Goal: Communication & Community: Share content

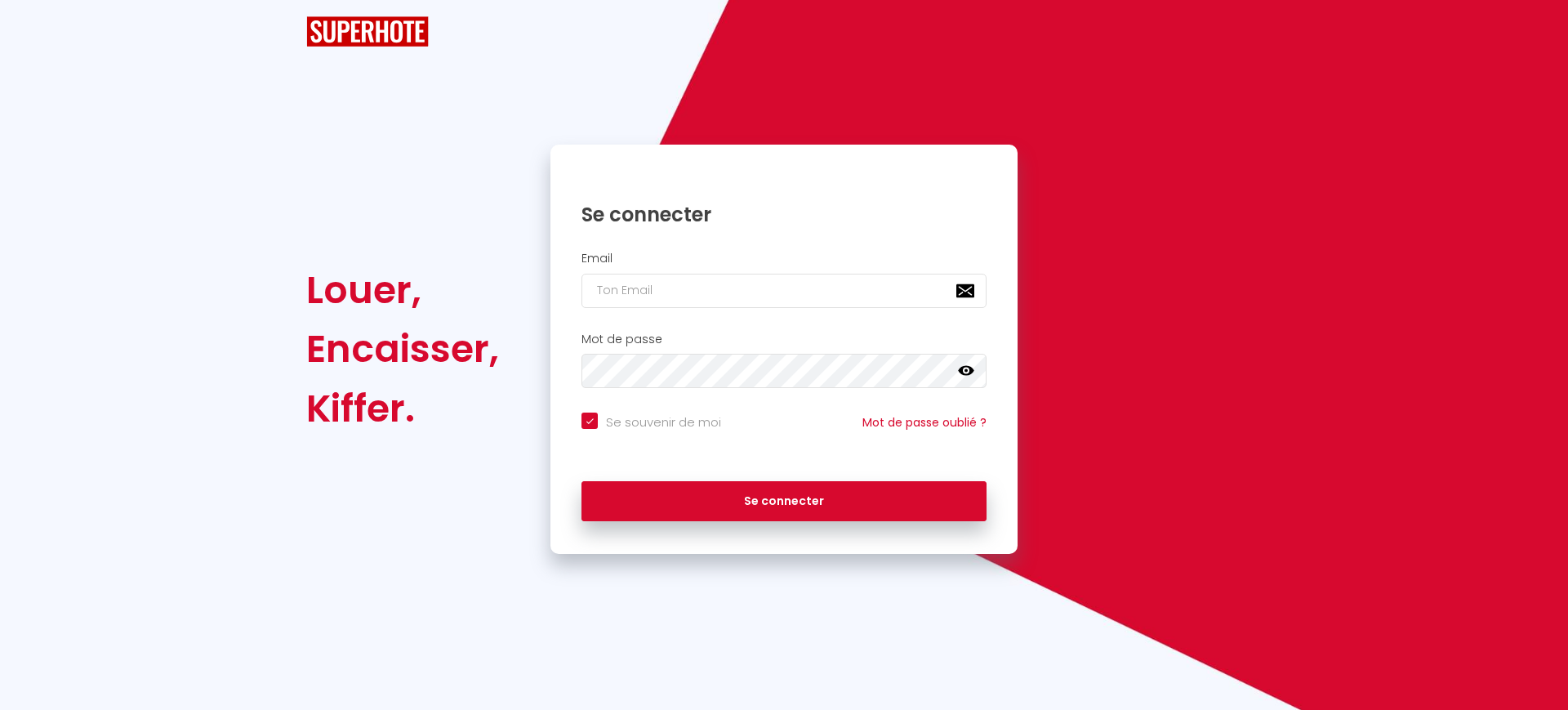
checkbox input "true"
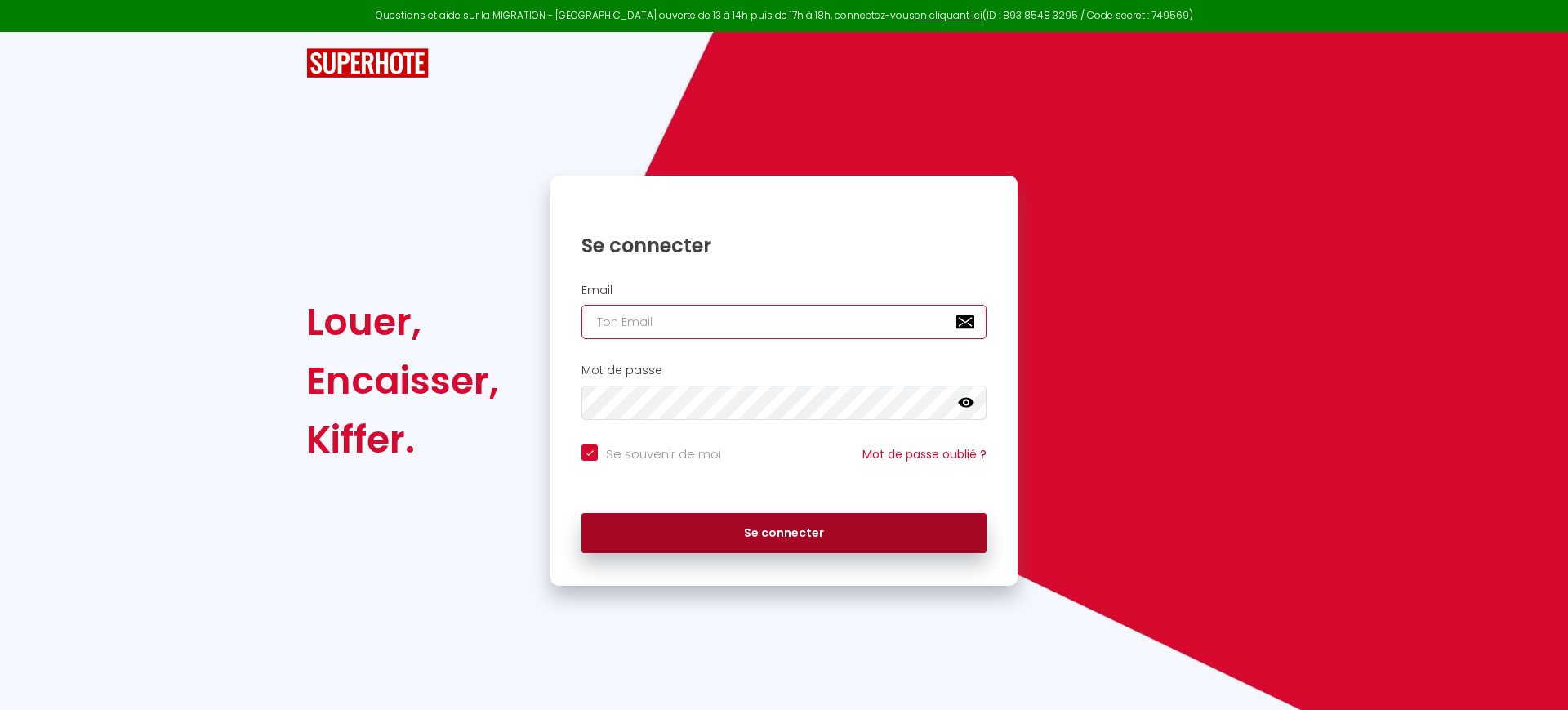
type input "[EMAIL_ADDRESS][DOMAIN_NAME]"
click at [785, 514] on button "Se connecter" at bounding box center [784, 533] width 405 height 40
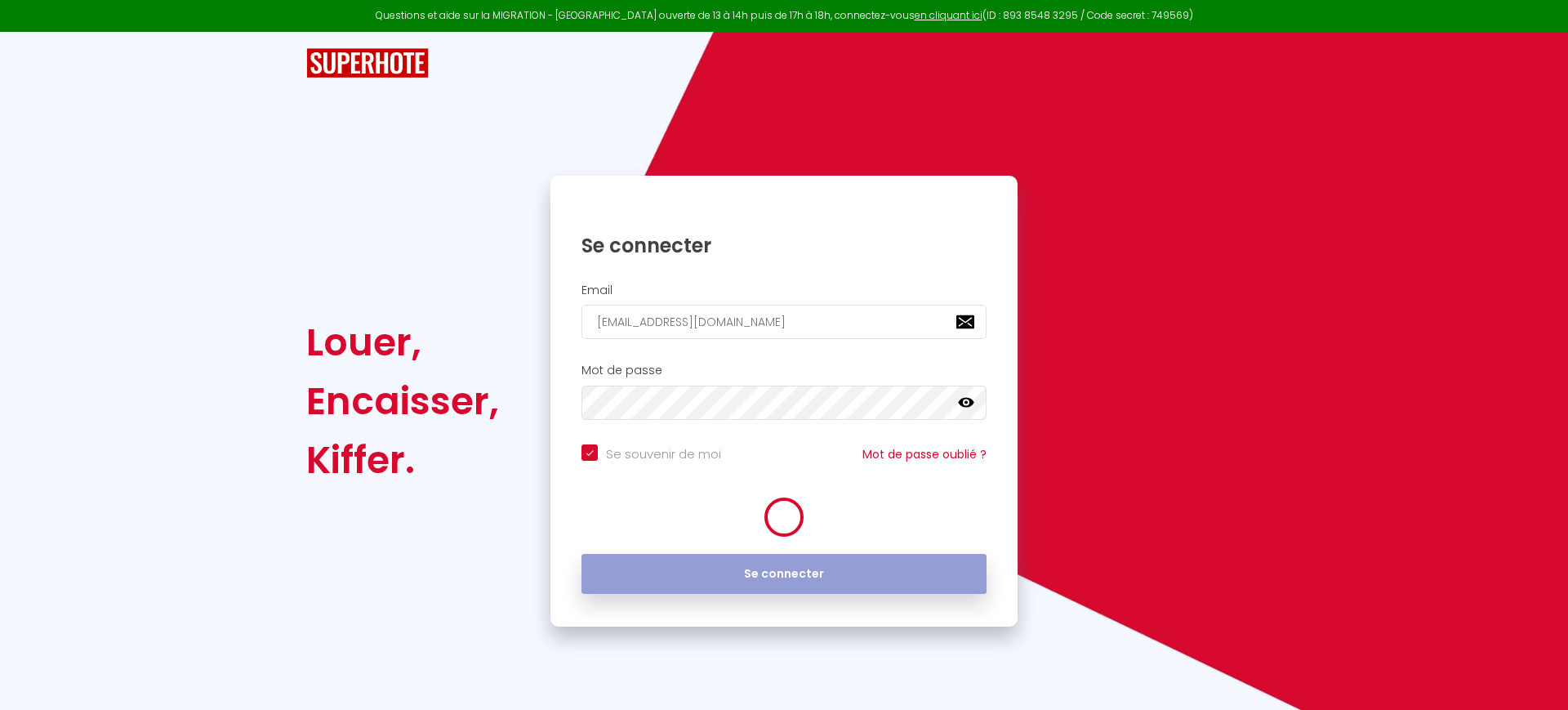
checkbox input "true"
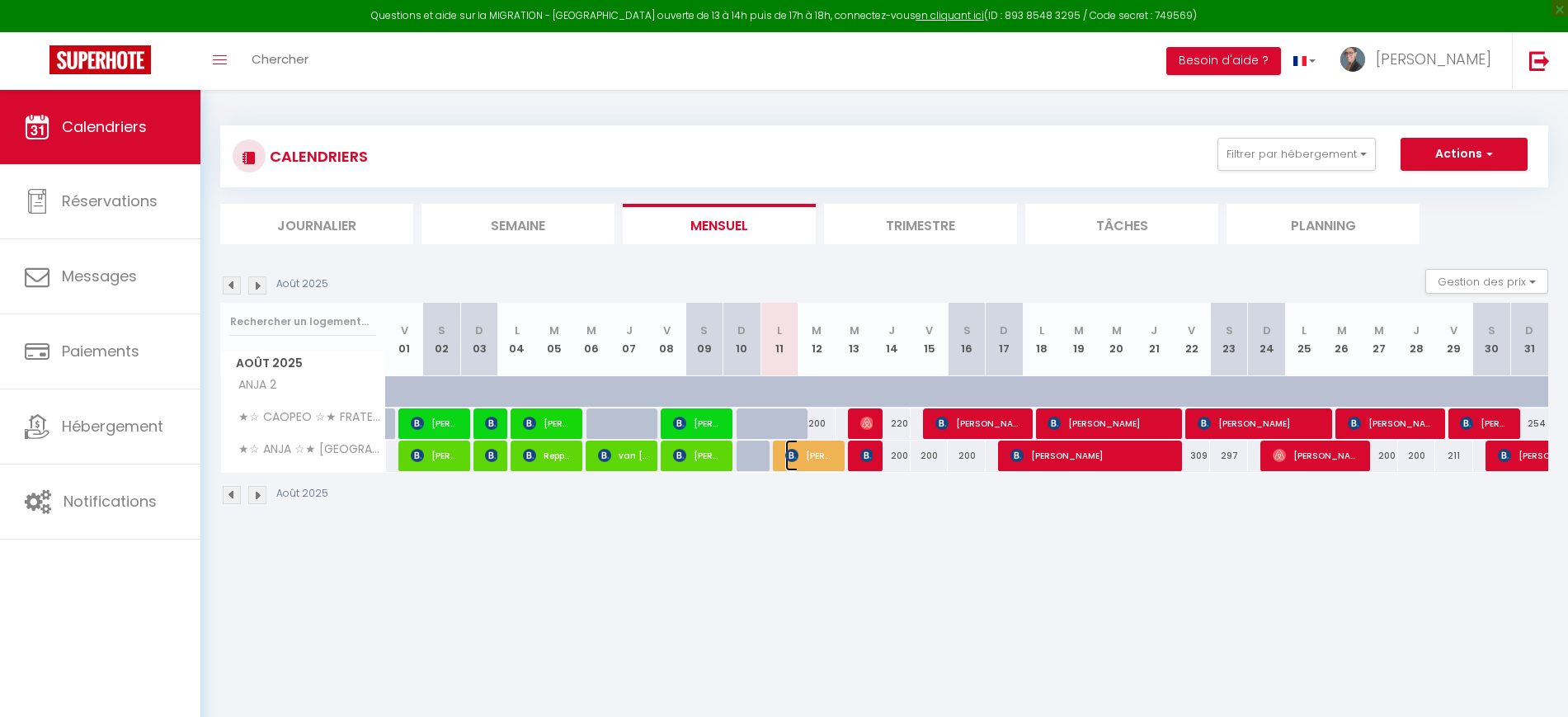
click at [796, 458] on img at bounding box center [791, 455] width 13 height 13
select select "OK"
select select "KO"
select select "0"
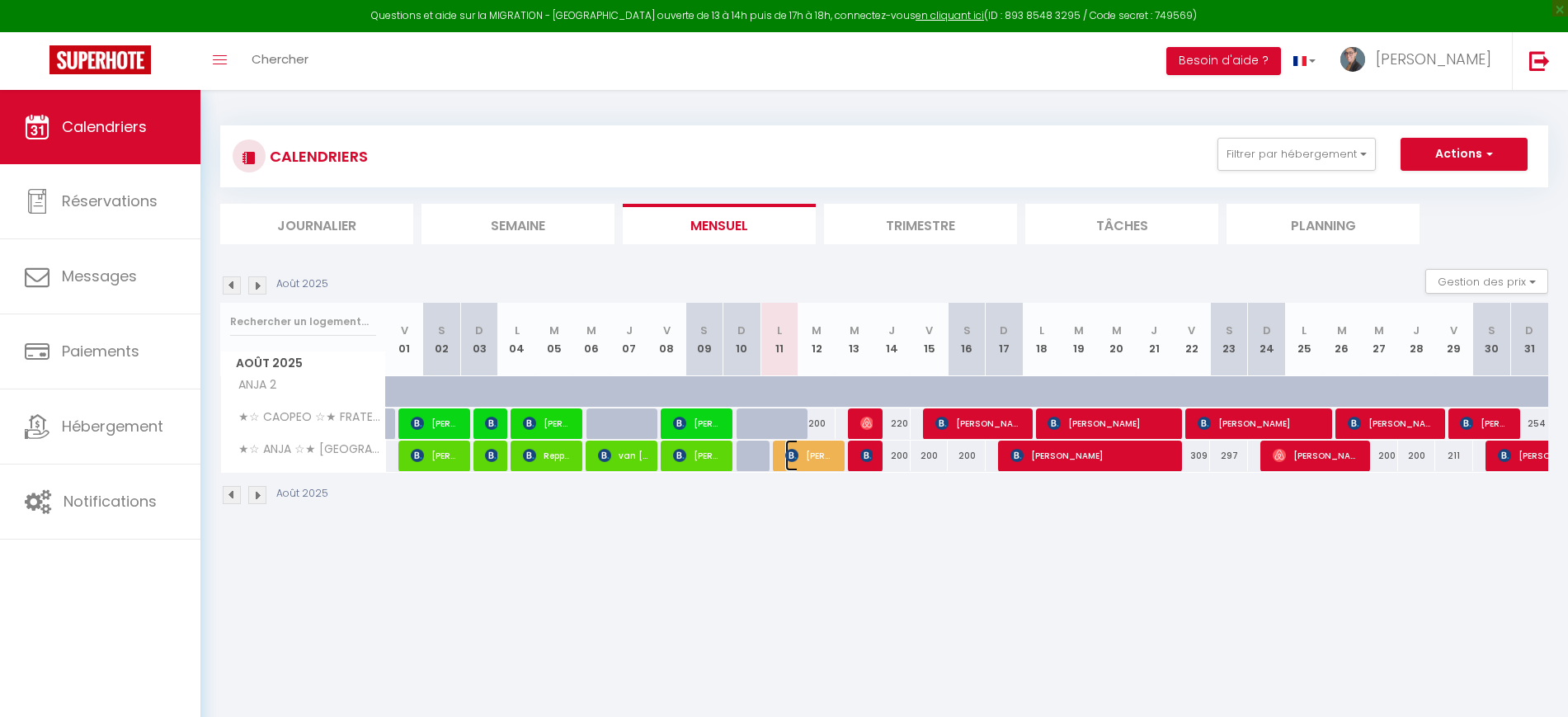
select select "1"
select select
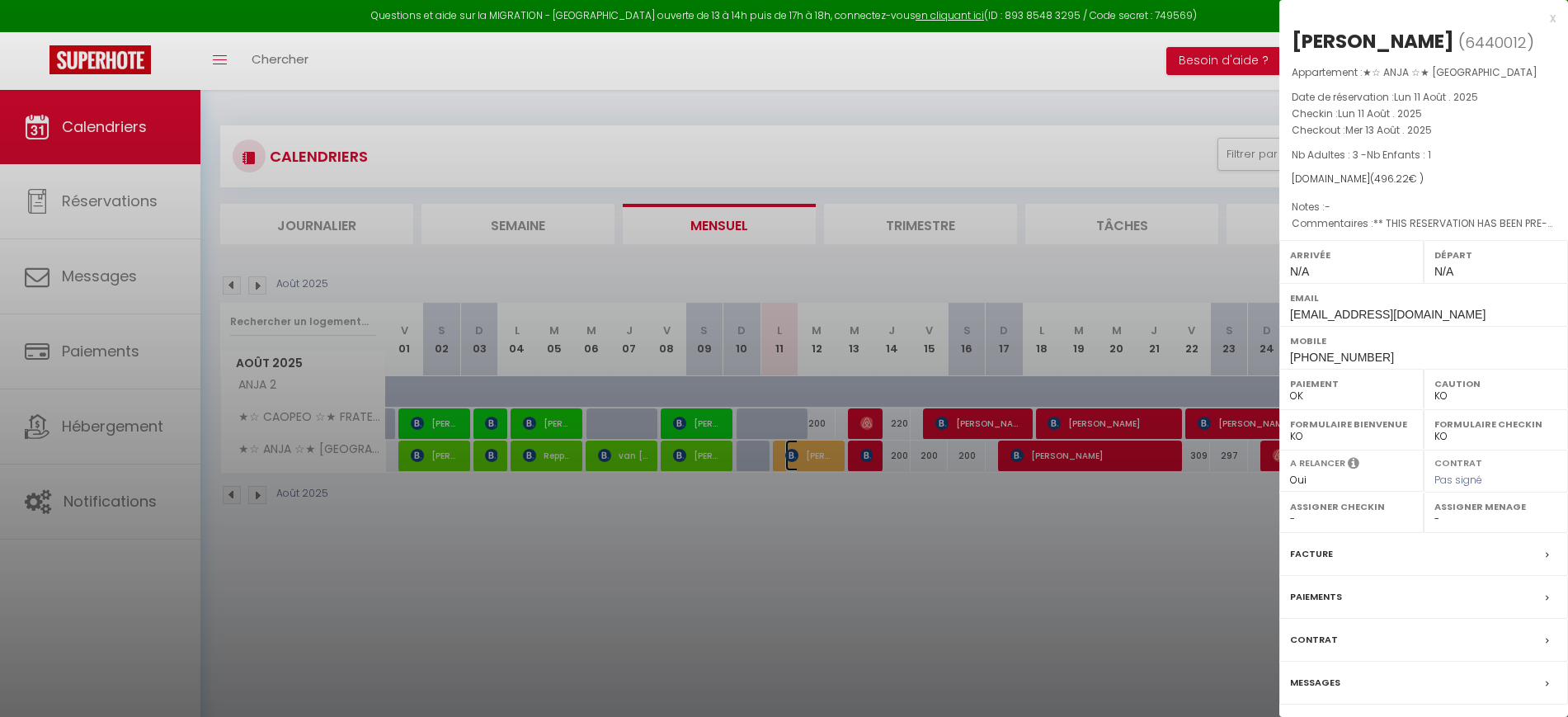
select select "26039"
click at [1315, 686] on label "Messages" at bounding box center [1315, 683] width 50 height 17
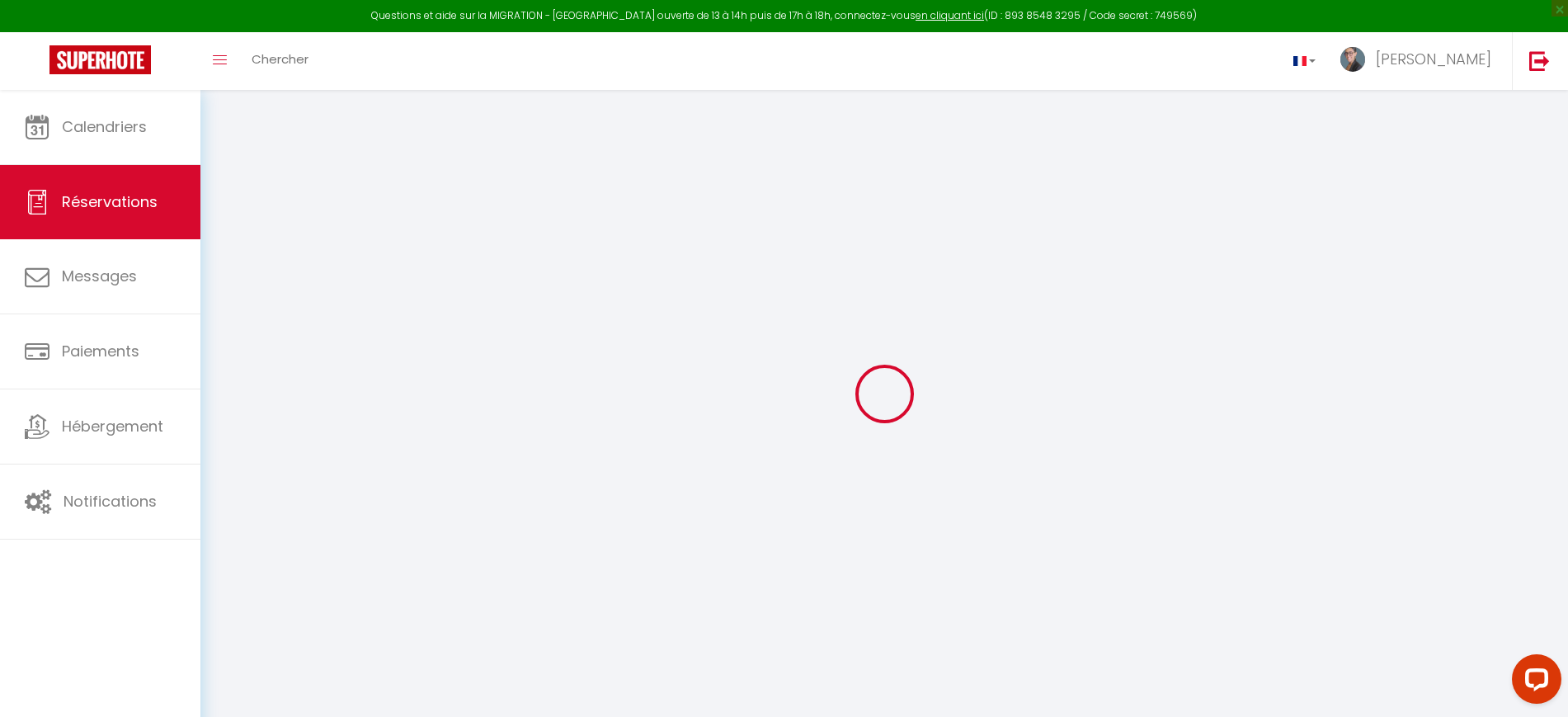
select select
checkbox input "false"
select index
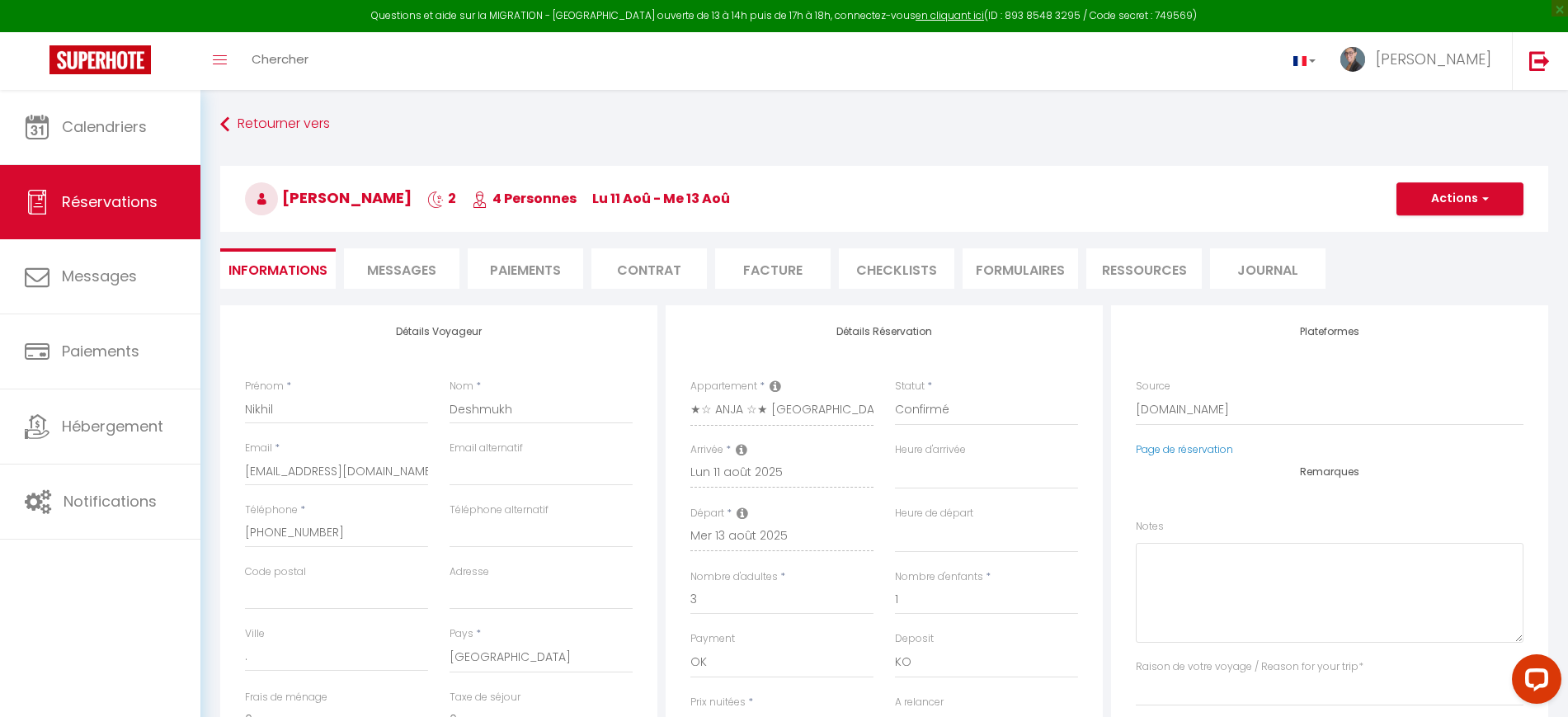
select select
checkbox input "false"
select index
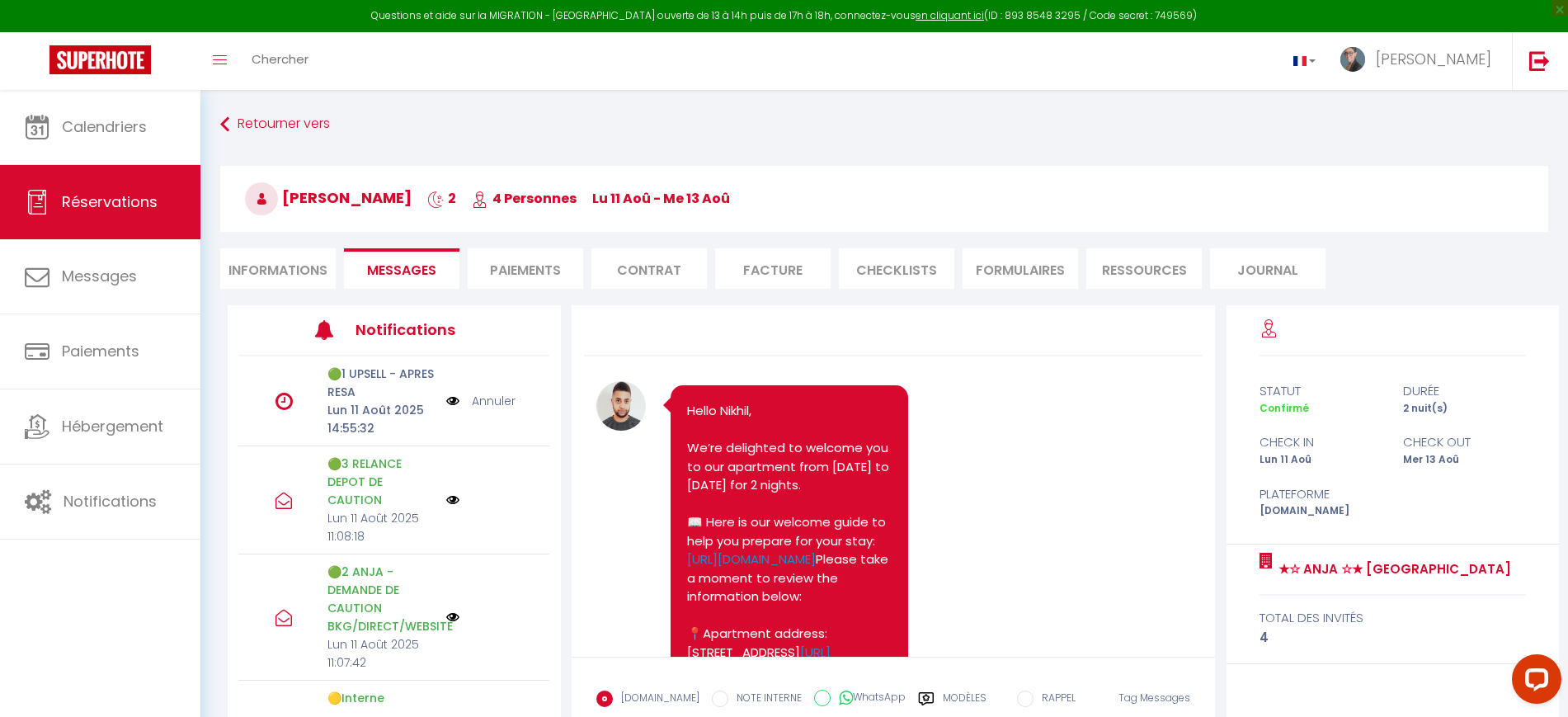
scroll to position [2903, 0]
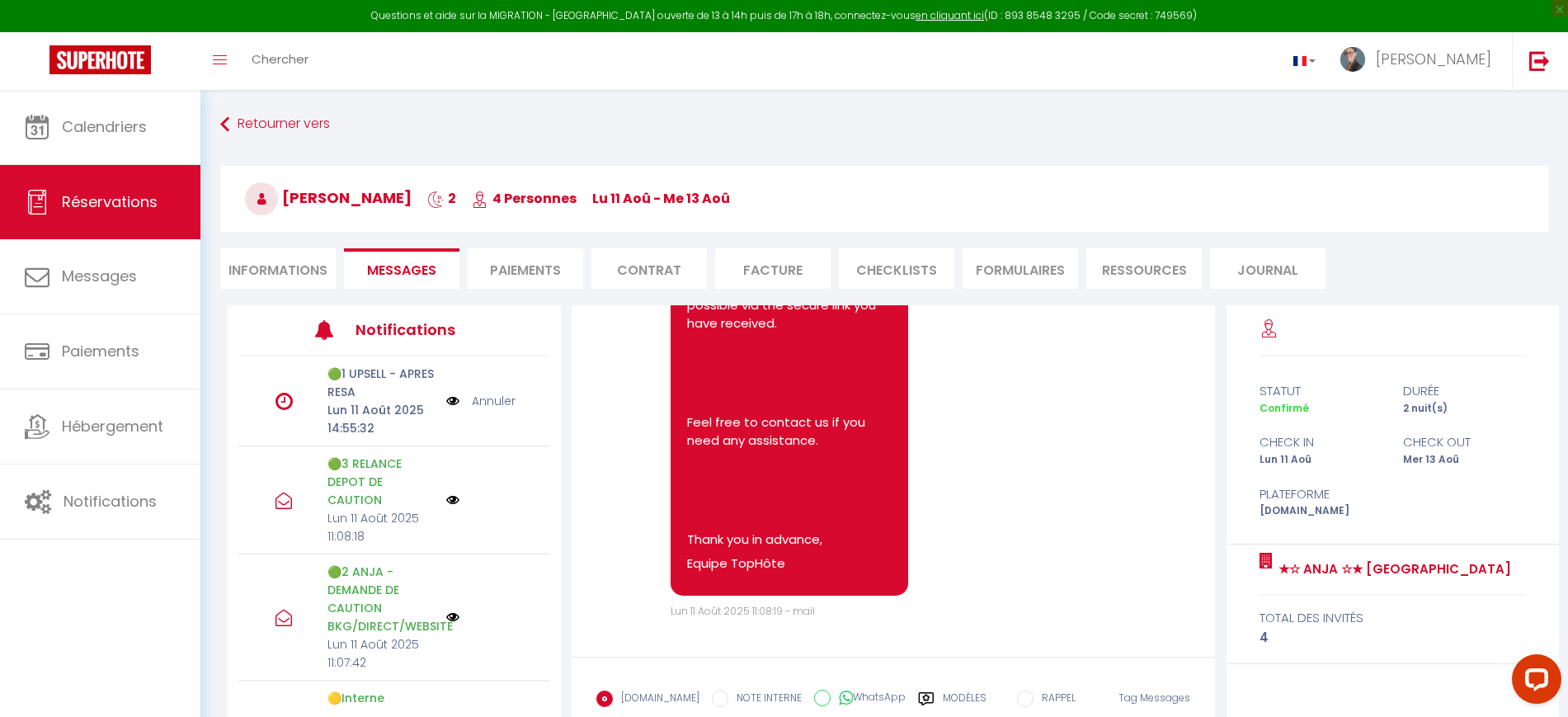
click at [1044, 255] on li "FORMULAIRES" at bounding box center [1020, 269] width 116 height 40
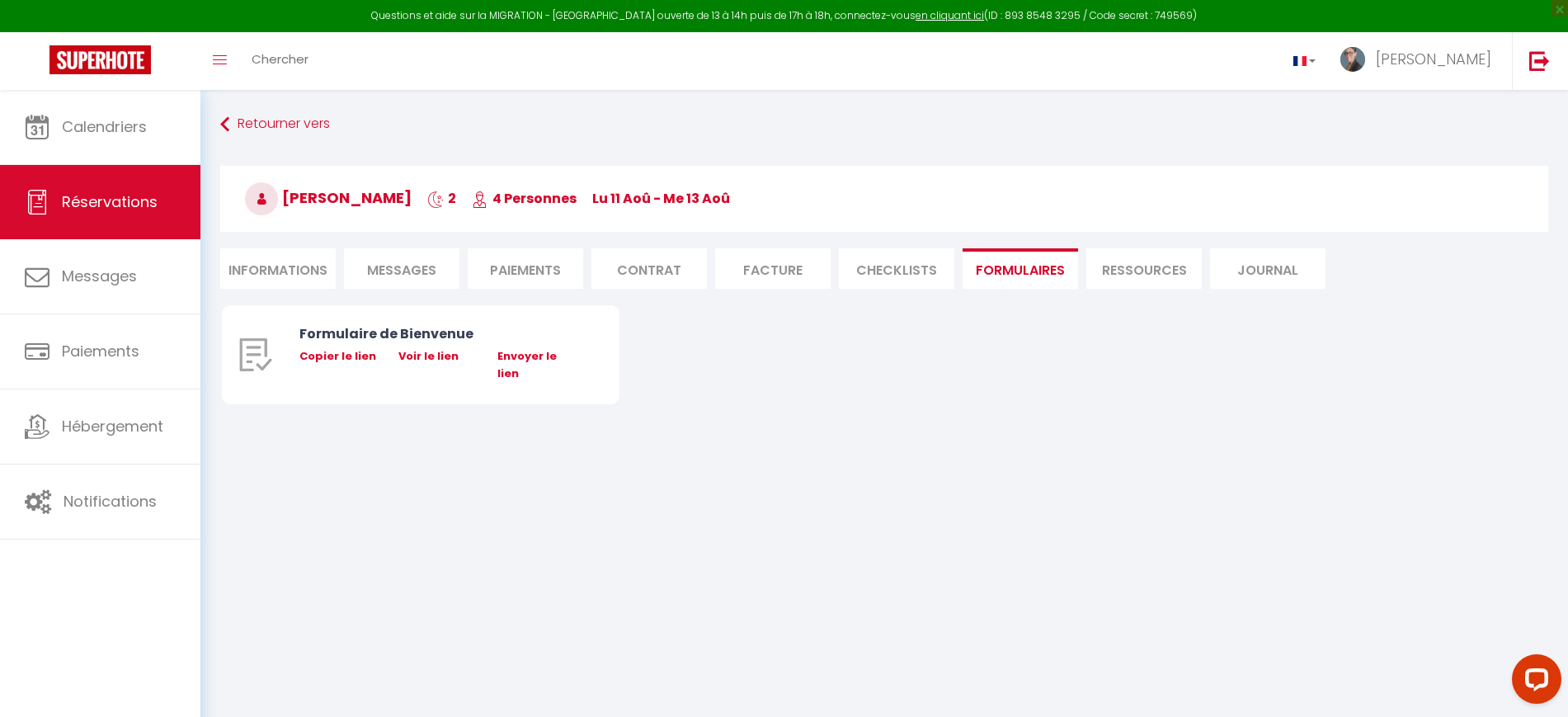
click at [299, 265] on li "Informations" at bounding box center [277, 269] width 116 height 40
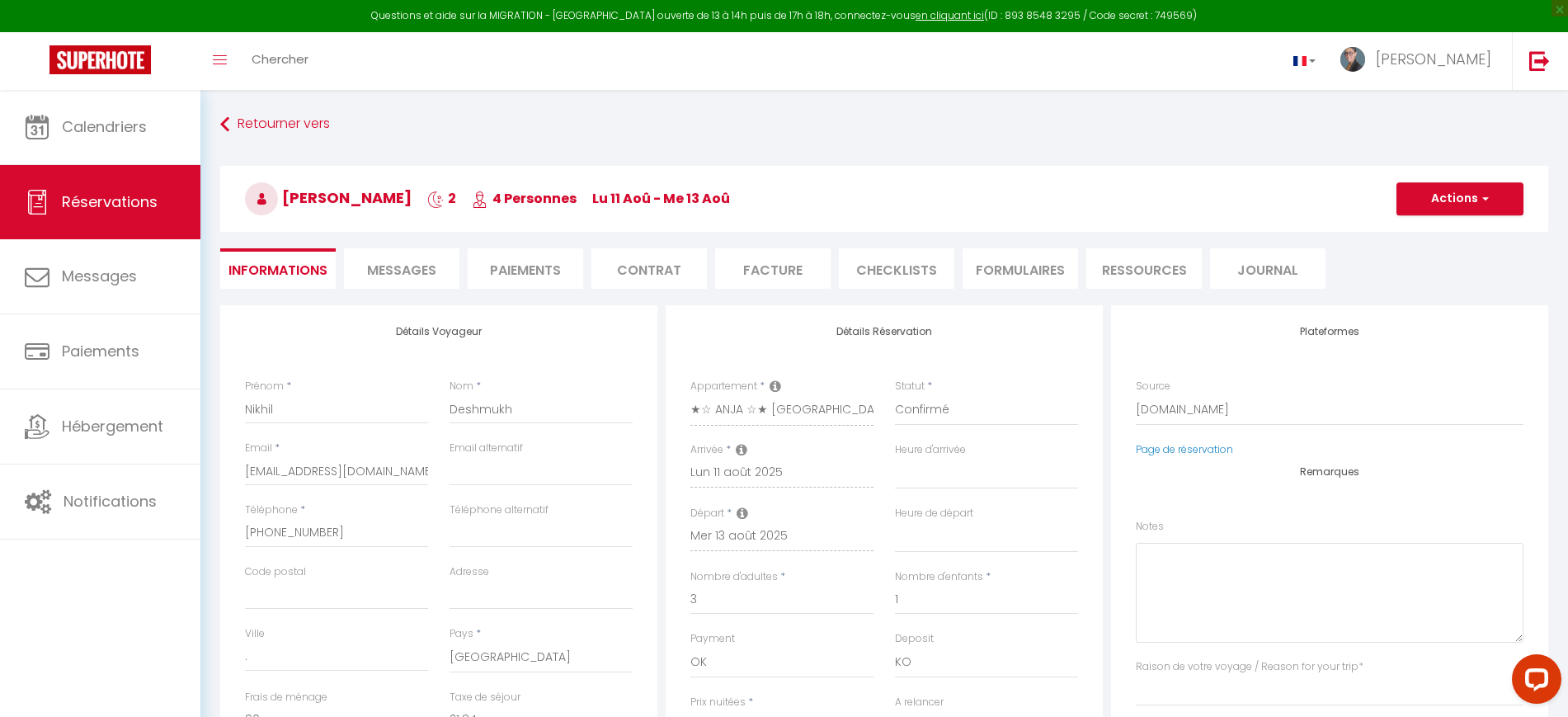
select select
select index
click at [1004, 264] on li "FORMULAIRES" at bounding box center [1020, 269] width 116 height 40
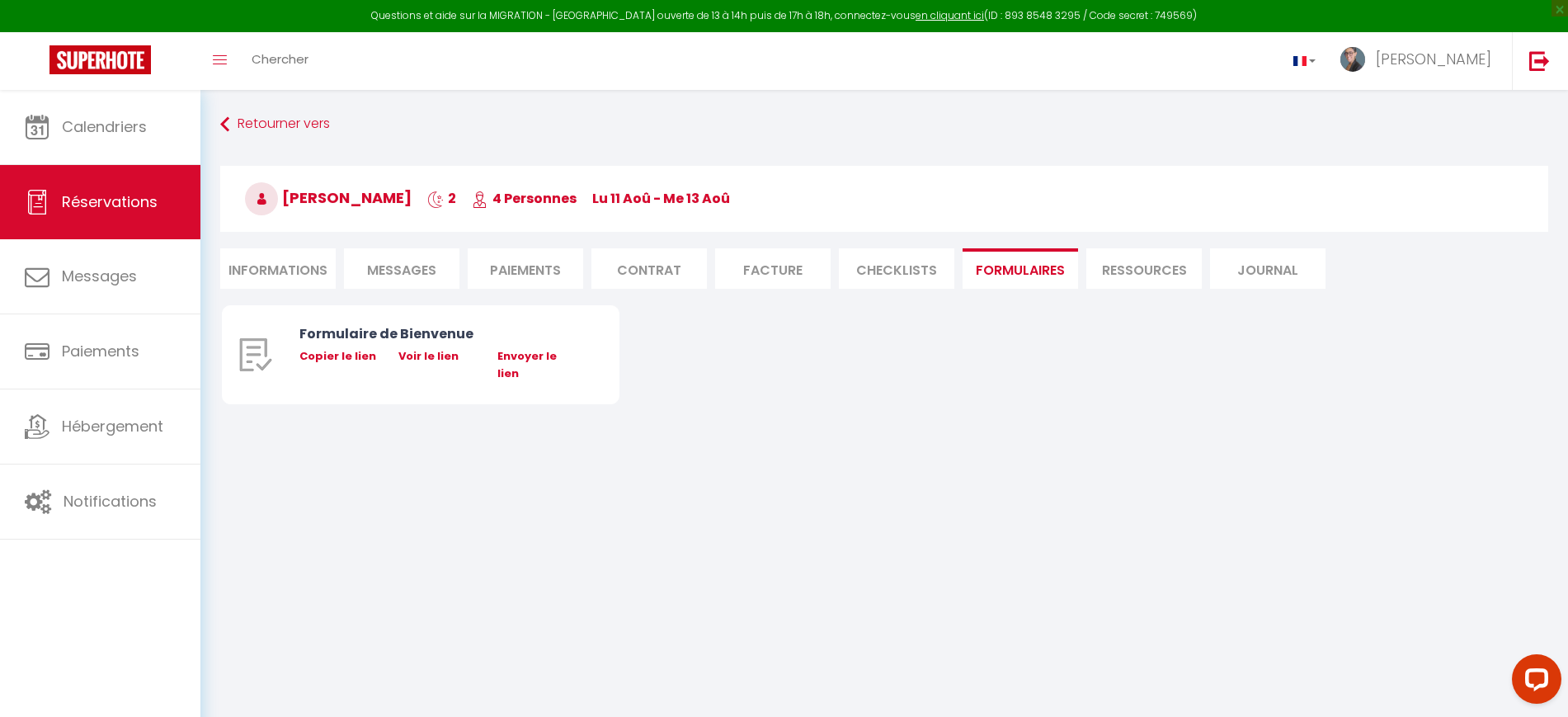
click at [873, 234] on div "[PERSON_NAME] 2 4 Personnes lu 11 Aoû - me 13 [PERSON_NAME] Actions Enregistrer…" at bounding box center [884, 196] width 1350 height 88
click at [243, 257] on li "Informations" at bounding box center [277, 269] width 116 height 40
select select
select index
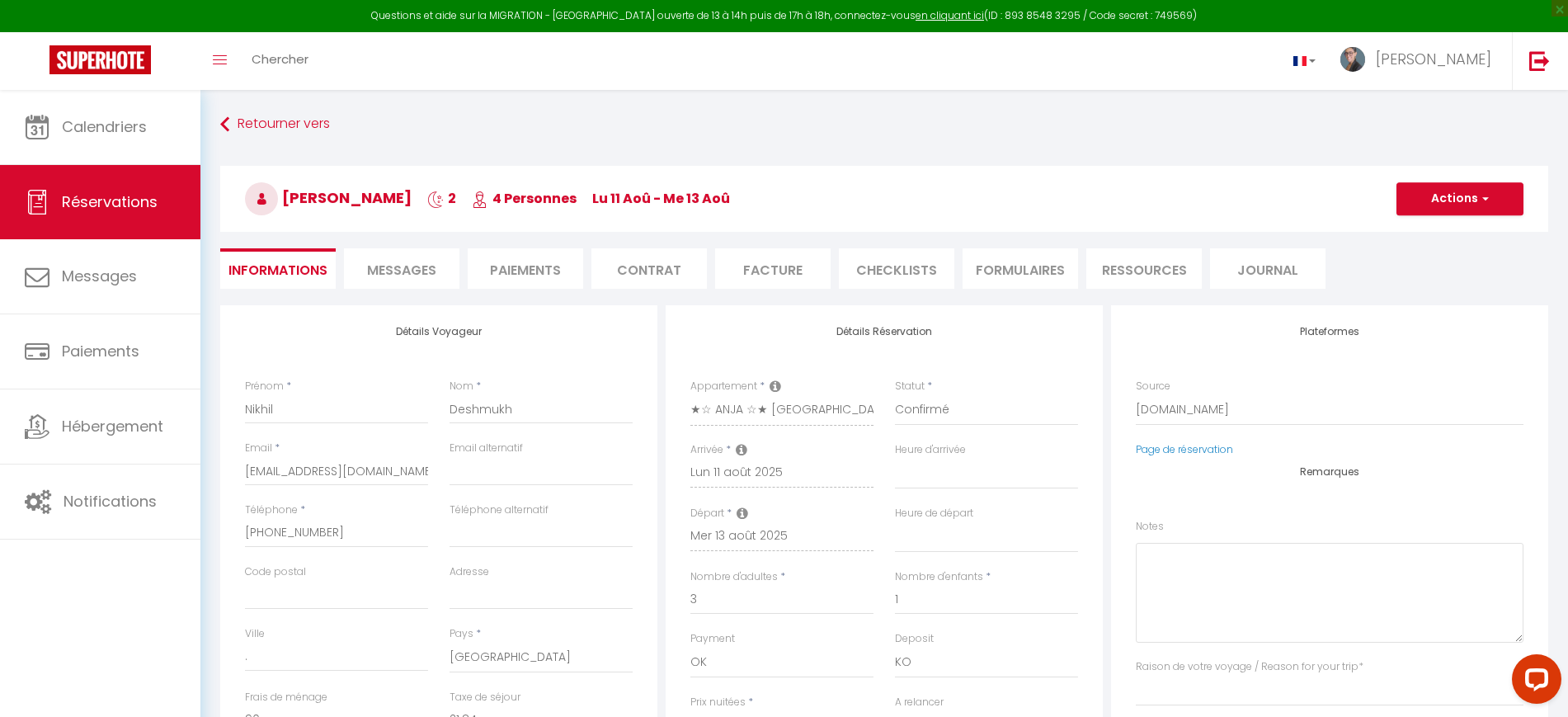
click at [373, 258] on li "Messages" at bounding box center [402, 269] width 116 height 40
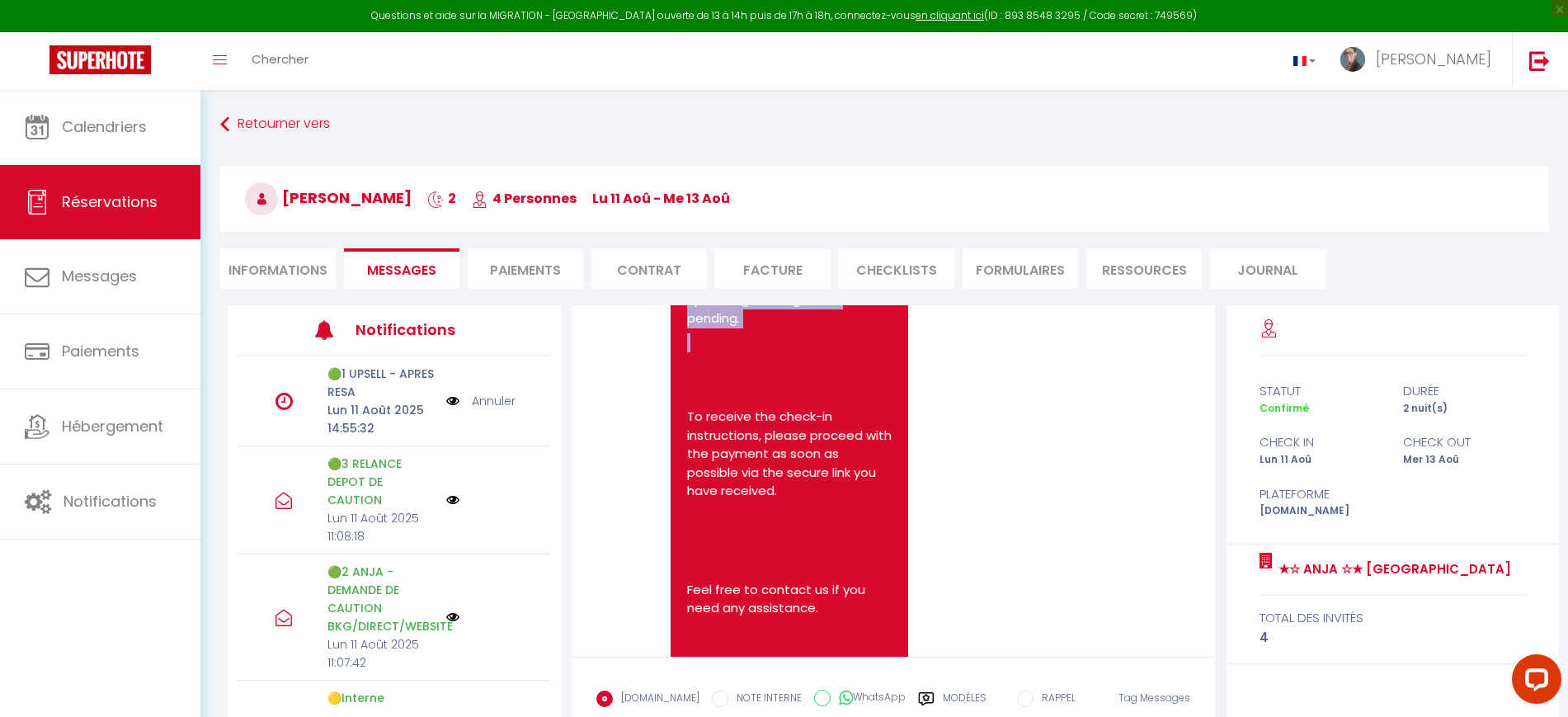
scroll to position [2471, 0]
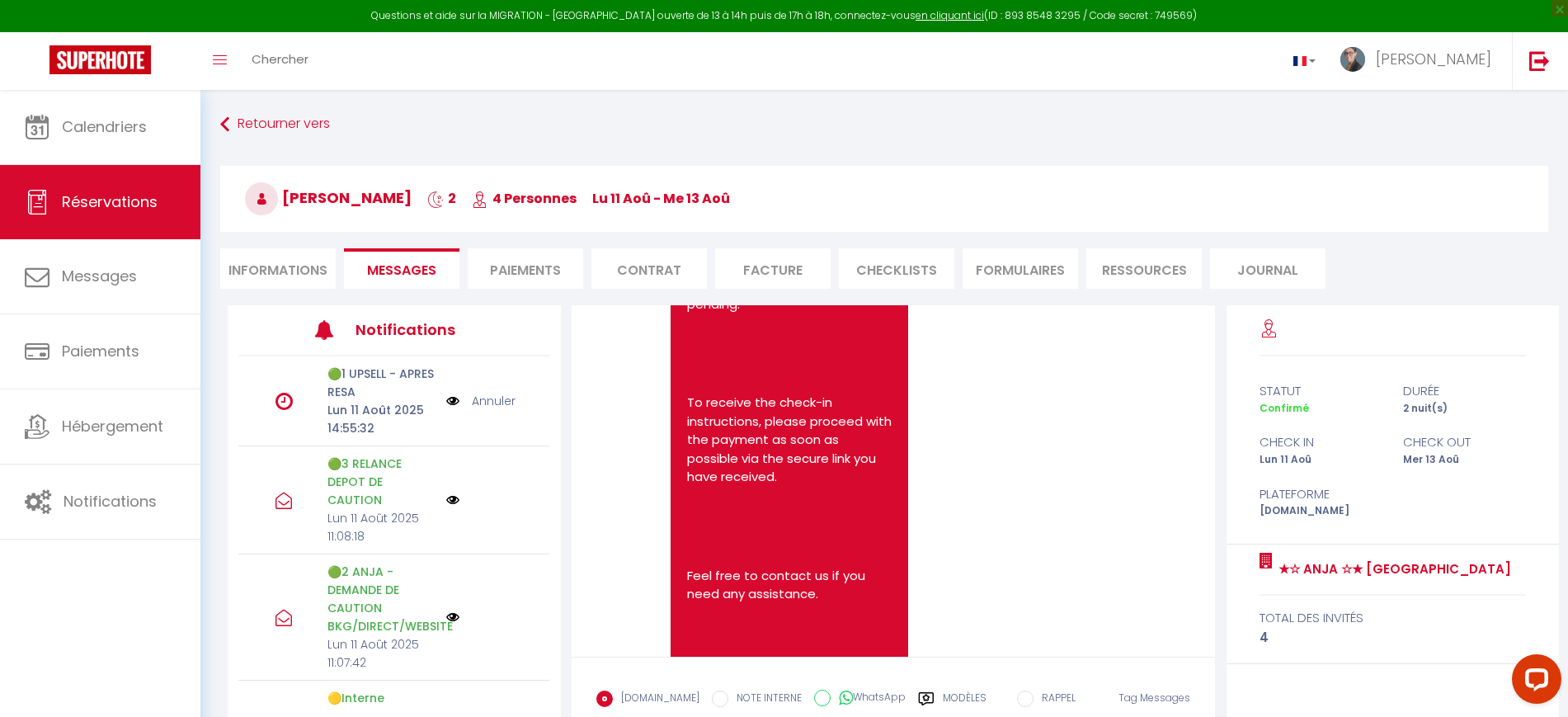
drag, startPoint x: 686, startPoint y: 340, endPoint x: 791, endPoint y: 362, distance: 107.3
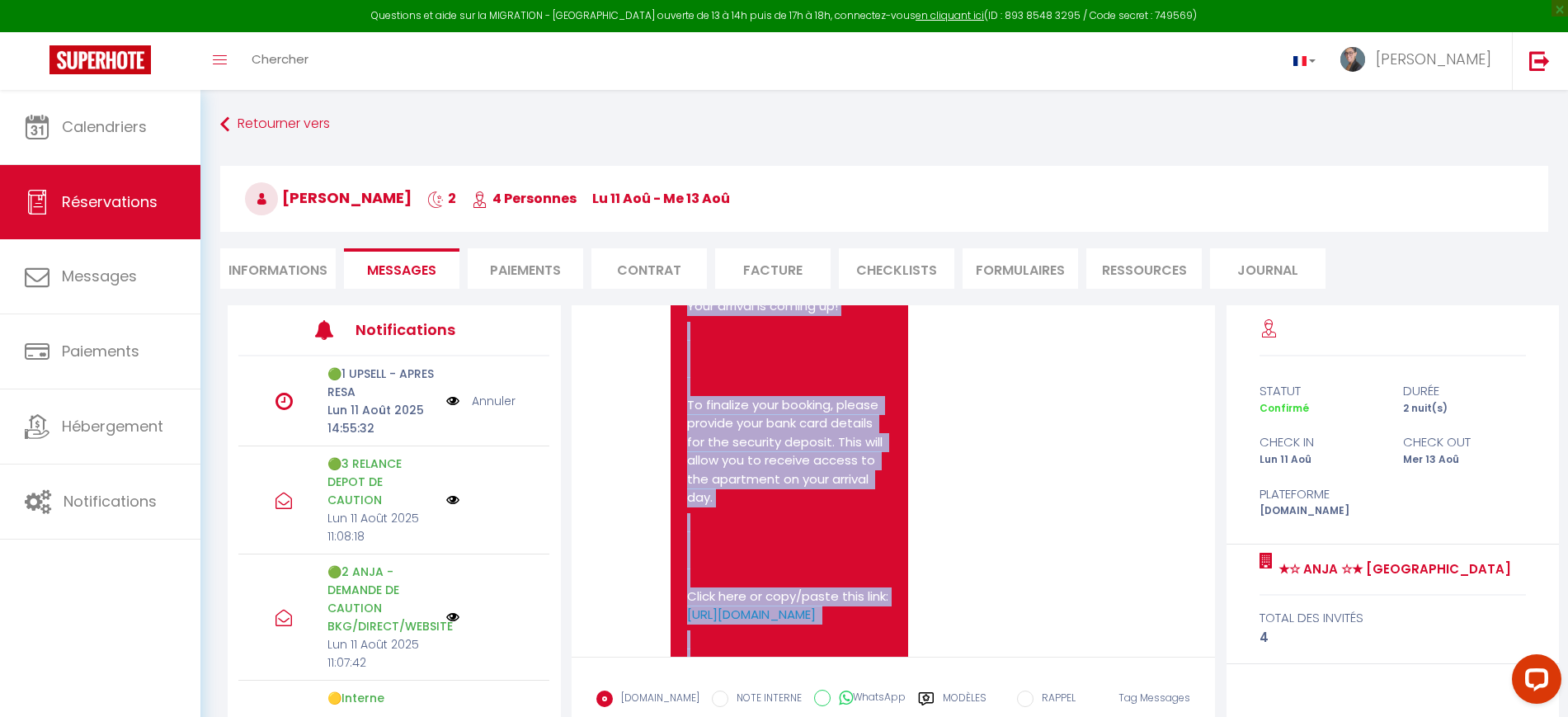
scroll to position [1130, 0]
copy pre "Hello [PERSON_NAME], Your arrival is coming up! To finalize your booking, pleas…"
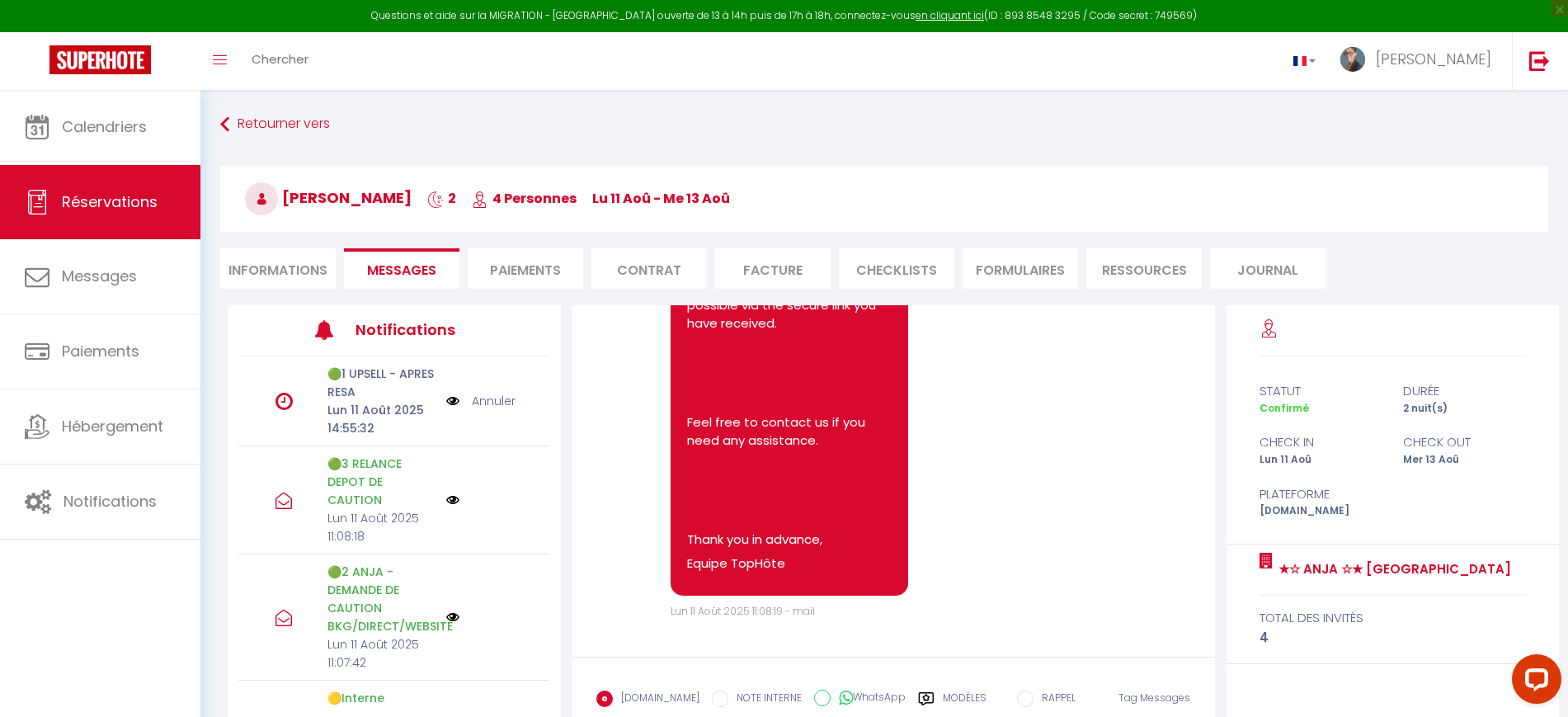
scroll to position [105, 0]
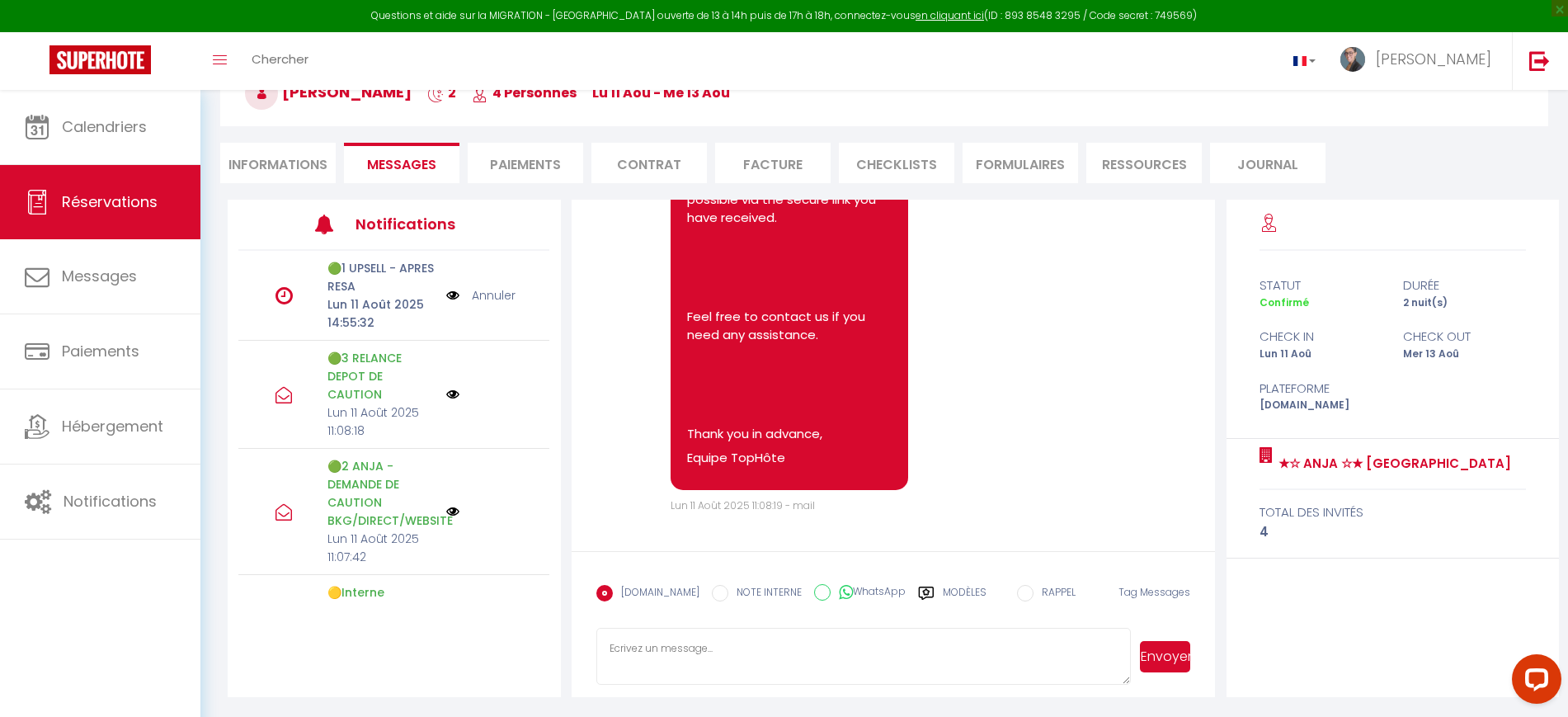
paste textarea "Hello Nikhil, Your arrival is coming up! To finalize your booking, please provi…"
click at [774, 649] on textarea "Hello Nikhil, Your arrival is coming up! To finalize your booking, please provi…" at bounding box center [864, 657] width 536 height 57
type textarea "Hello Nikhil, Your arrival is coming up! To finalize your booking, please provi…"
click at [857, 592] on label "WhatsApp" at bounding box center [868, 593] width 75 height 18
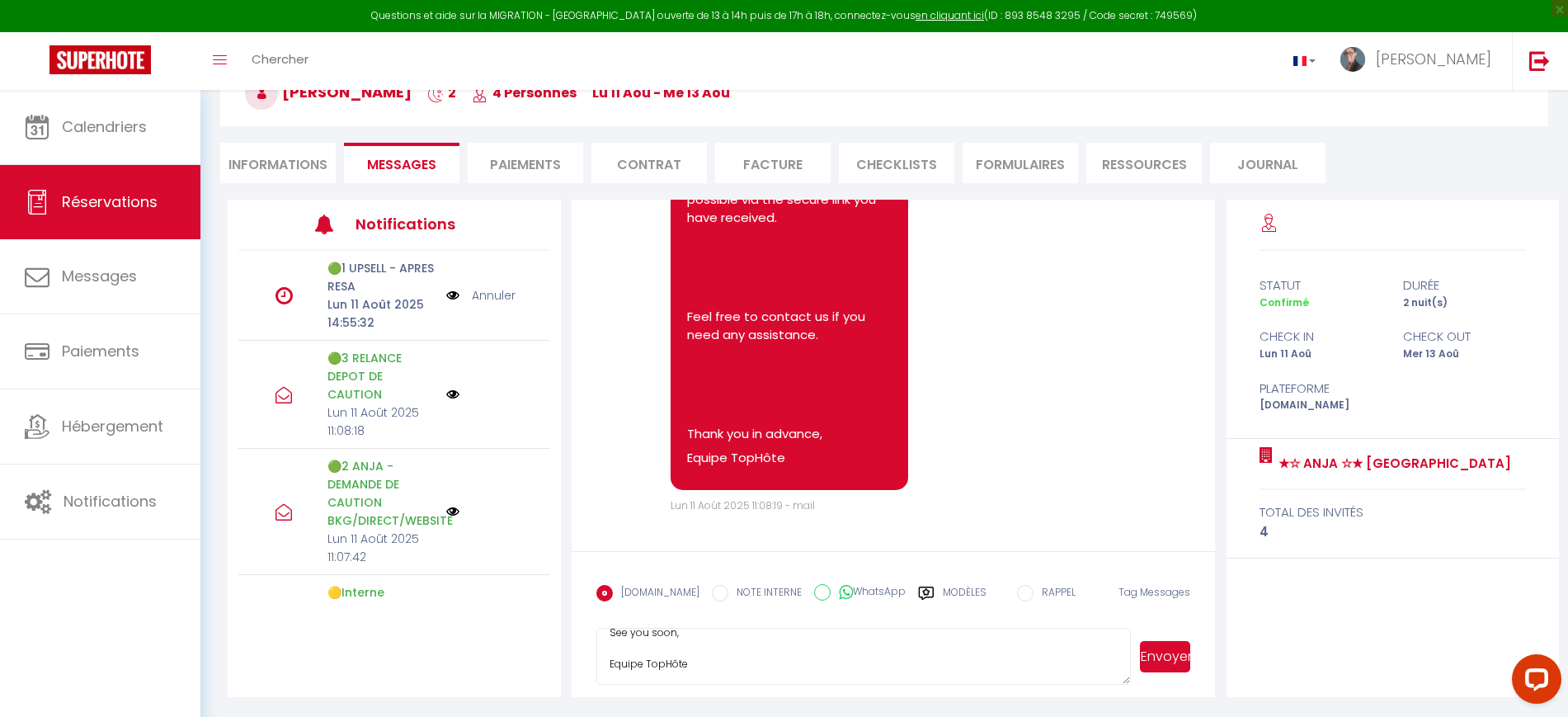
click at [831, 592] on input "WhatsApp" at bounding box center [822, 593] width 17 height 17
radio input "true"
radio input "false"
click at [1159, 655] on button "Envoyer" at bounding box center [1165, 657] width 50 height 31
